Goal: Information Seeking & Learning: Learn about a topic

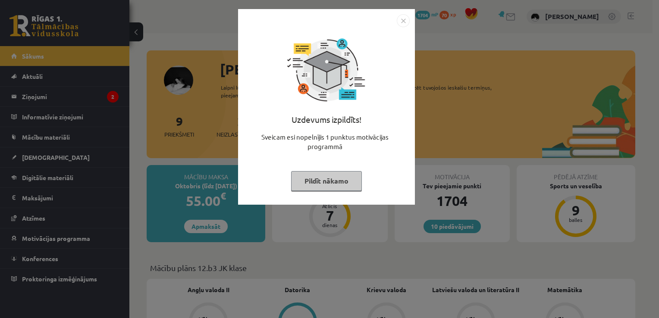
click at [404, 20] on img "Close" at bounding box center [403, 20] width 13 height 13
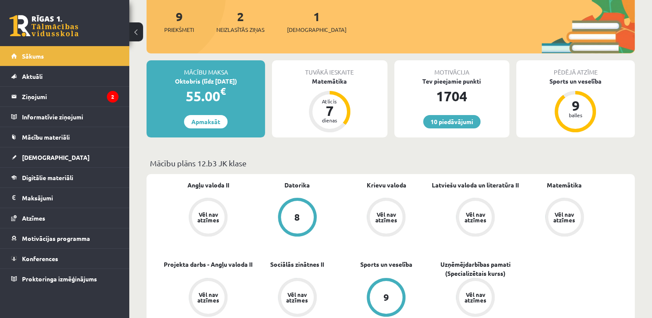
scroll to position [102, 0]
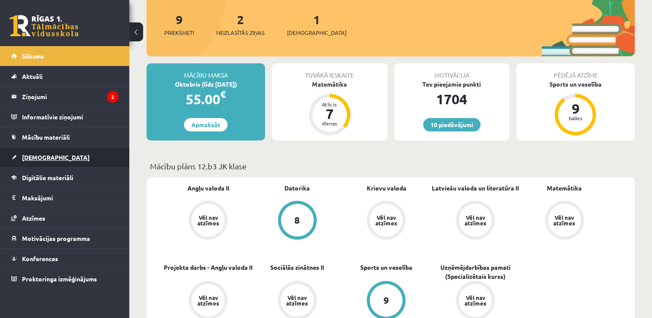
click at [15, 151] on link "[DEMOGRAPHIC_DATA]" at bounding box center [64, 157] width 107 height 20
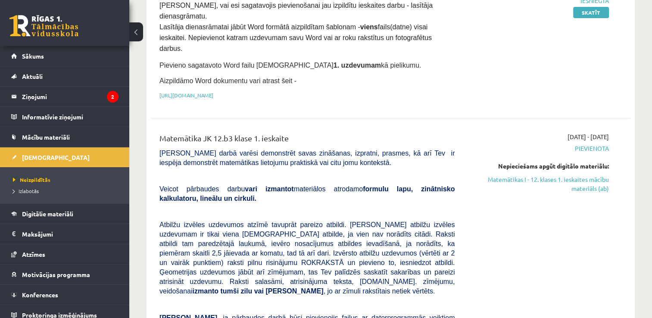
scroll to position [125, 0]
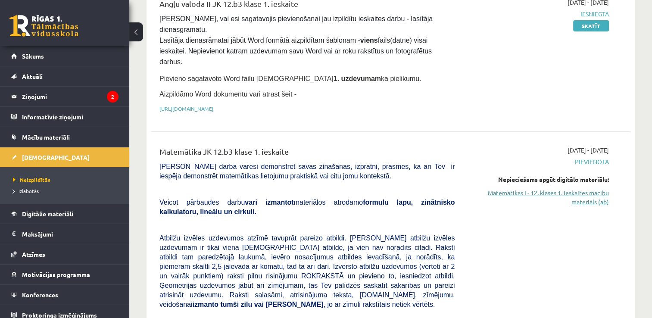
click at [599, 188] on link "Matemātikas I - 12. klases 1. ieskaites mācību materiāls (ab)" at bounding box center [538, 197] width 141 height 18
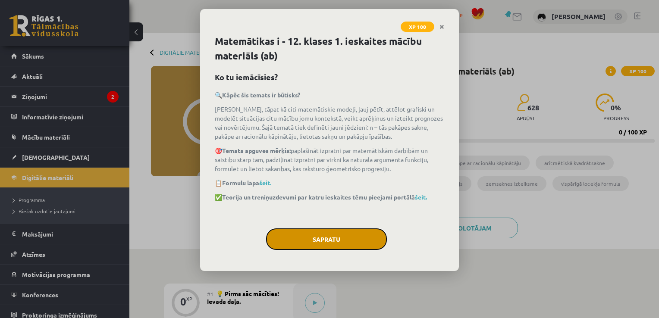
click at [341, 242] on button "Sapratu" at bounding box center [326, 240] width 121 height 22
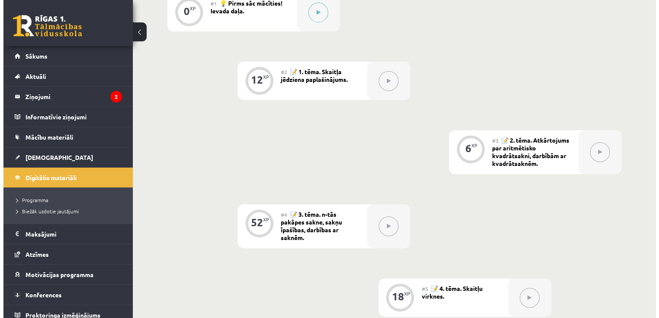
scroll to position [288, 0]
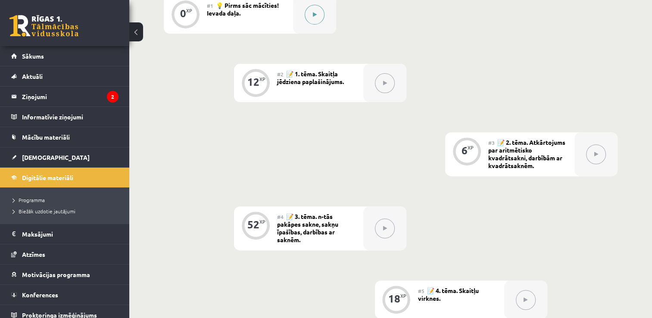
click at [321, 24] on div at bounding box center [314, 14] width 43 height 38
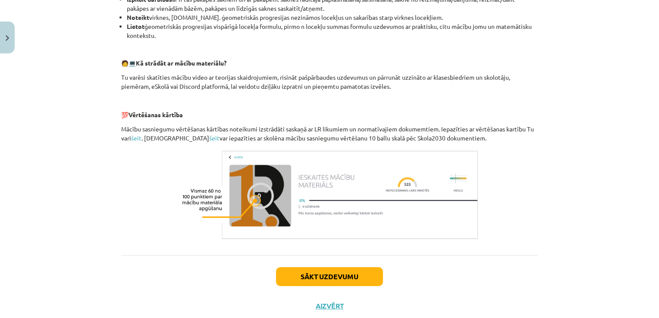
scroll to position [374, 0]
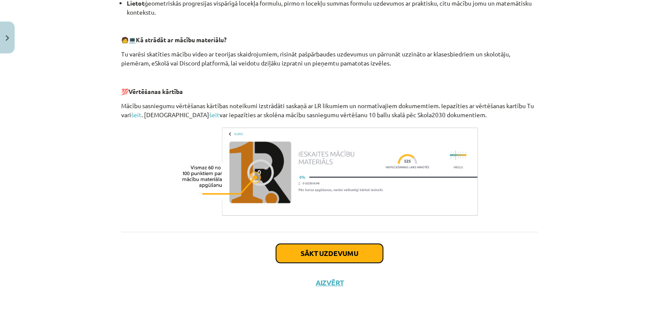
click at [342, 246] on button "Sākt uzdevumu" at bounding box center [329, 253] width 107 height 19
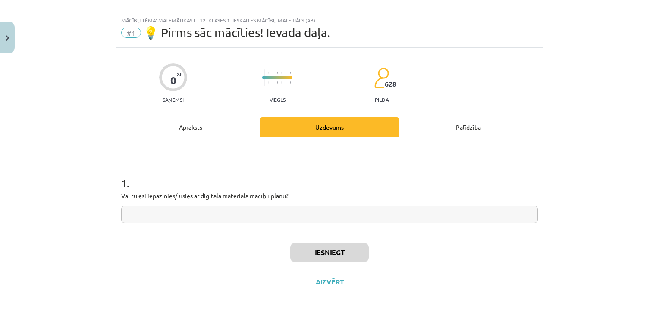
scroll to position [9, 0]
click at [304, 212] on input "text" at bounding box center [329, 216] width 417 height 18
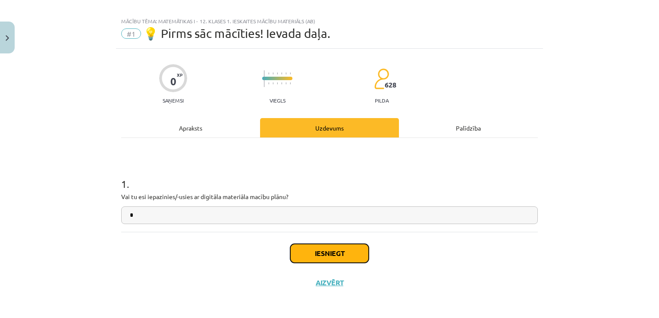
click at [323, 254] on button "Iesniegt" at bounding box center [329, 253] width 78 height 19
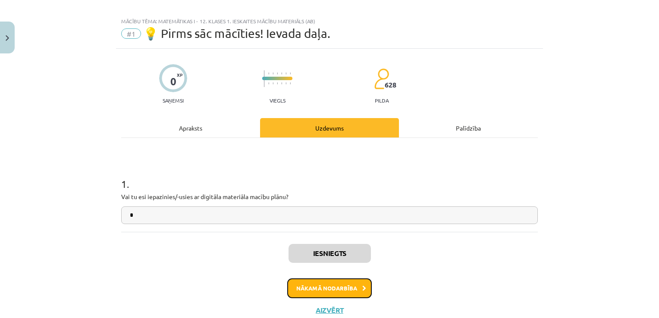
click at [342, 286] on button "Nākamā nodarbība" at bounding box center [329, 289] width 85 height 20
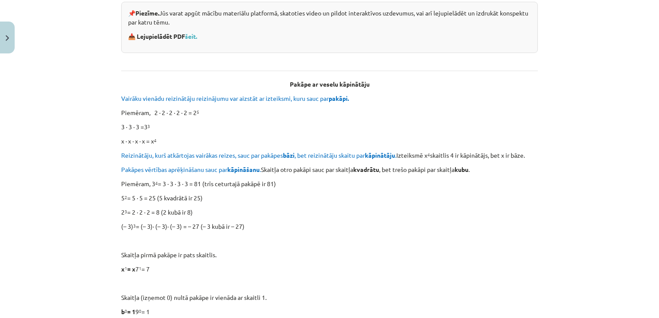
scroll to position [198, 0]
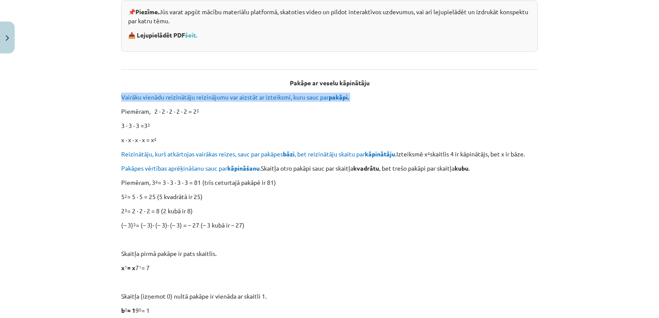
click at [649, 89] on div "Mācību tēma: Matemātikas i - 12. klases 1. ieskaites mācību materiāls (ab) #2 📝…" at bounding box center [329, 159] width 659 height 318
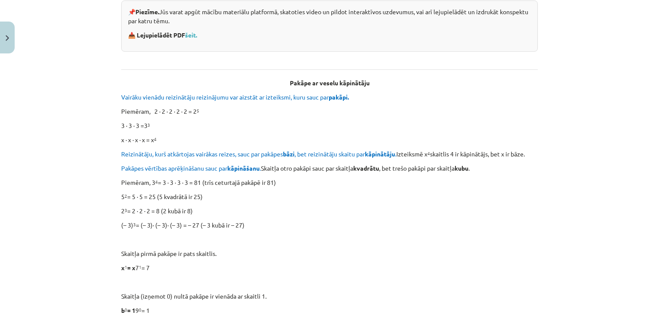
drag, startPoint x: 649, startPoint y: 89, endPoint x: 600, endPoint y: 112, distance: 54.4
click at [600, 112] on div "Mācību tēma: Matemātikas i - 12. klases 1. ieskaites mācību materiāls (ab) #2 📝…" at bounding box center [329, 159] width 659 height 318
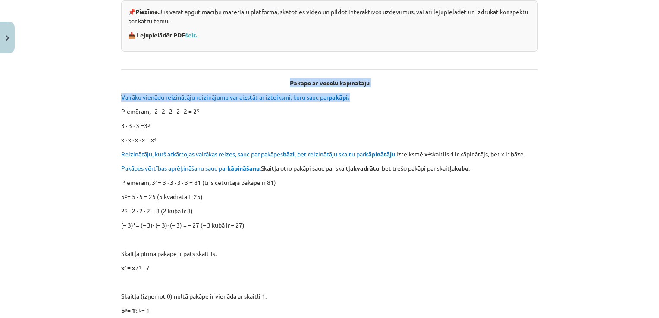
drag, startPoint x: 527, startPoint y: 60, endPoint x: 549, endPoint y: 80, distance: 29.6
click at [549, 80] on div "Mācību tēma: Matemātikas i - 12. klases 1. ieskaites mācību materiāls (ab) #2 📝…" at bounding box center [329, 159] width 659 height 318
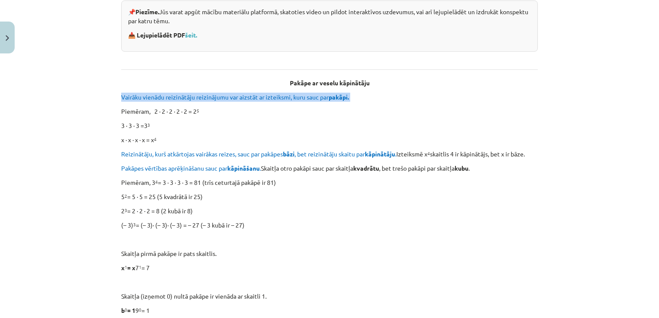
click at [549, 80] on div "Mācību tēma: Matemātikas i - 12. klases 1. ieskaites mācību materiāls (ab) #2 📝…" at bounding box center [329, 159] width 659 height 318
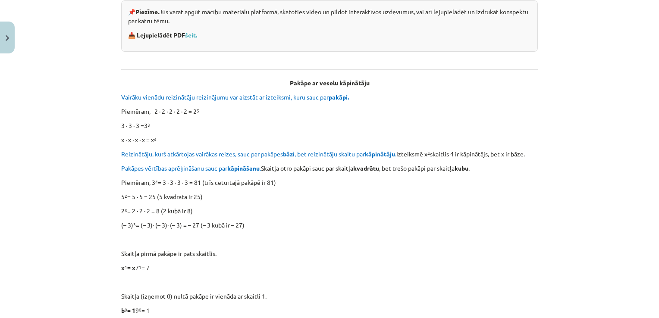
click at [549, 80] on div "Mācību tēma: Matemātikas i - 12. klases 1. ieskaites mācību materiāls (ab) #2 📝…" at bounding box center [329, 159] width 659 height 318
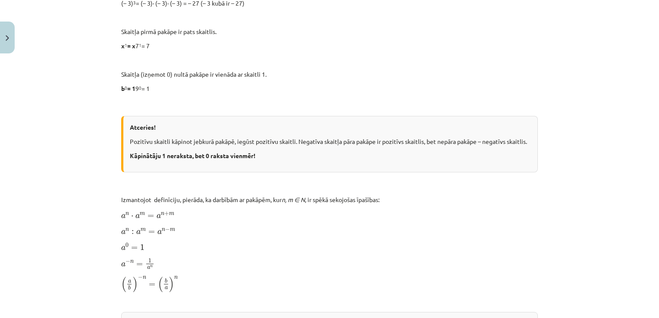
scroll to position [419, 0]
click at [597, 65] on div "Mācību tēma: Matemātikas i - 12. klases 1. ieskaites mācību materiāls (ab) #2 📝…" at bounding box center [329, 159] width 659 height 318
click at [516, 138] on div "Atceries! Pozitīvu skaitli kāpinot jebkurā pakāpē, iegūst pozitīvu skaitli. Neg…" at bounding box center [329, 145] width 417 height 56
click at [499, 247] on p "a 0 = 1 a 0 = 1" at bounding box center [329, 248] width 417 height 11
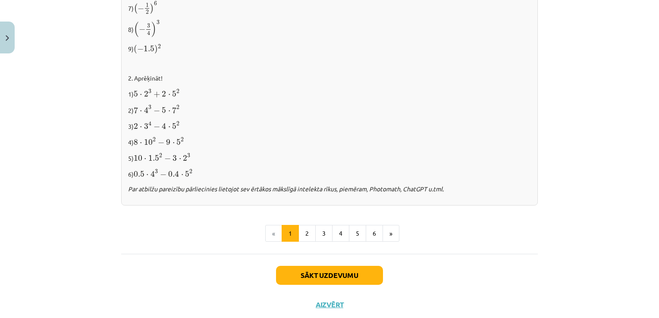
scroll to position [906, 0]
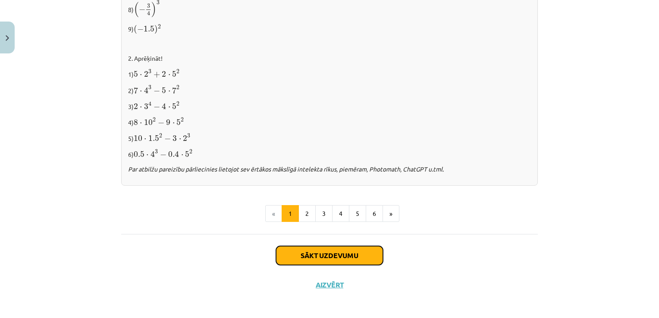
click at [366, 251] on button "Sākt uzdevumu" at bounding box center [329, 255] width 107 height 19
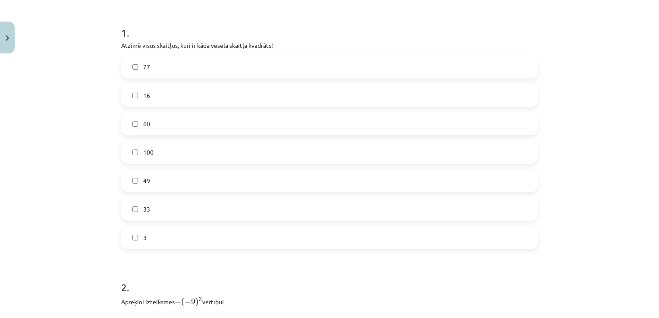
scroll to position [156, 0]
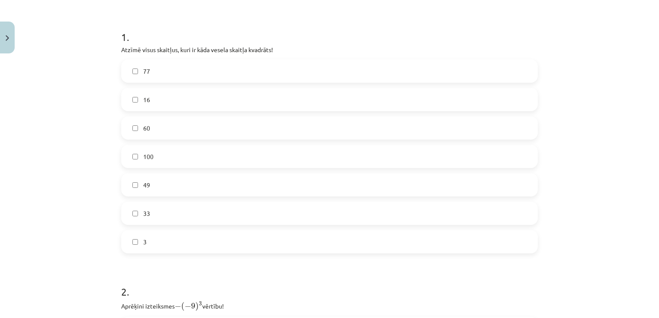
click at [157, 161] on label "100" at bounding box center [329, 157] width 415 height 22
click at [160, 182] on label "49" at bounding box center [329, 185] width 415 height 22
click at [330, 101] on label "16" at bounding box center [329, 100] width 415 height 22
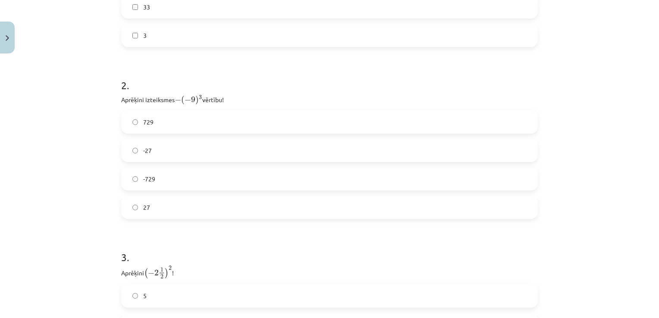
scroll to position [362, 0]
click at [337, 129] on label "729" at bounding box center [329, 123] width 415 height 22
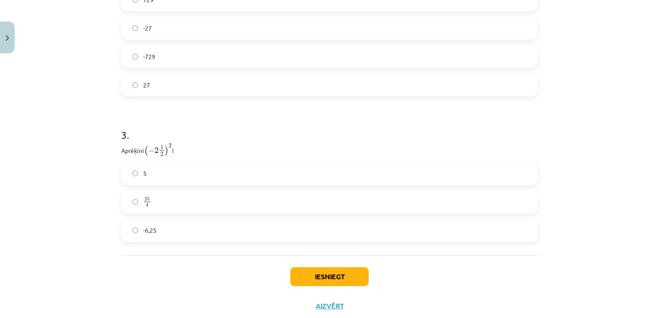
scroll to position [489, 0]
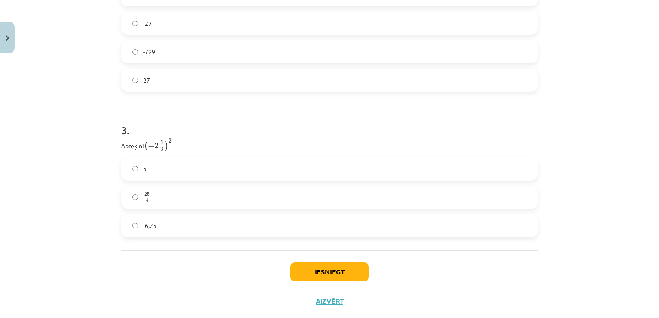
click at [379, 230] on label "-6,25" at bounding box center [329, 226] width 415 height 22
click at [322, 273] on button "Iesniegt" at bounding box center [329, 272] width 78 height 19
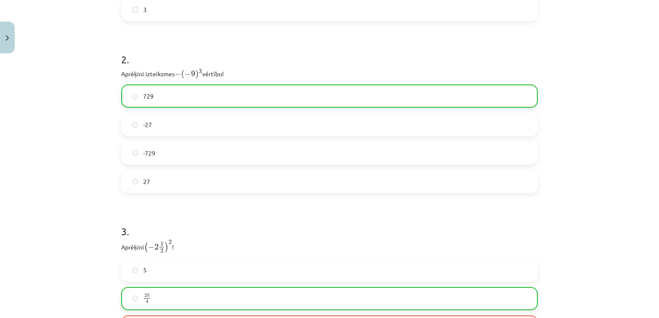
scroll to position [392, 0]
